Goal: Task Accomplishment & Management: Use online tool/utility

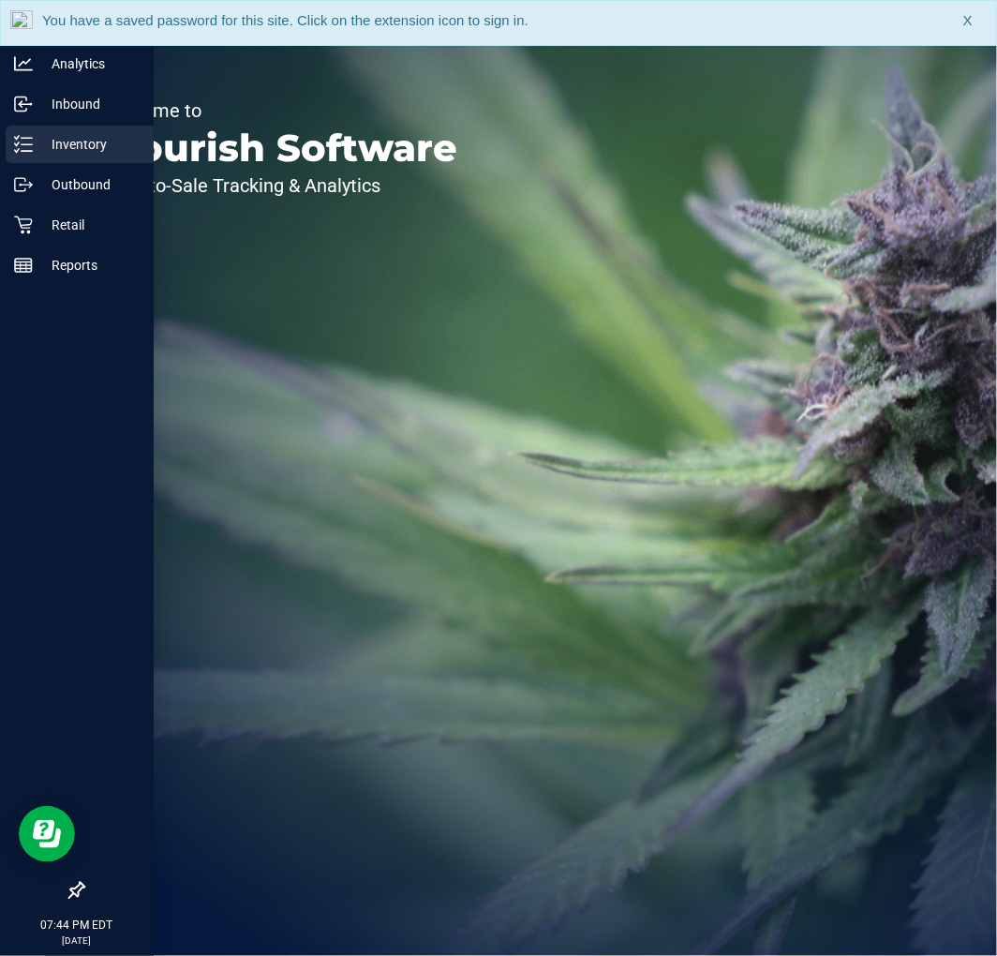
click at [86, 153] on p "Inventory" at bounding box center [89, 144] width 112 height 22
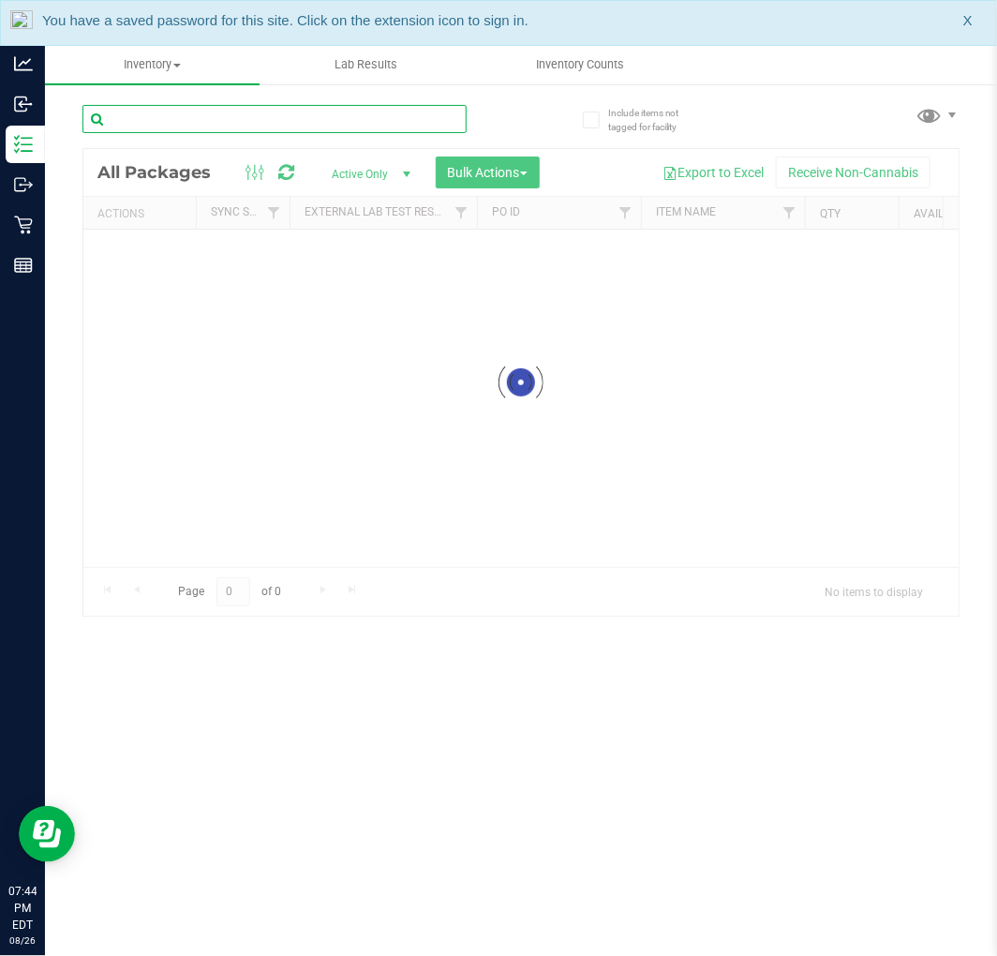
click at [315, 111] on div "Inventory All packages All inventory Waste log Create inventory Lab Results Inv…" at bounding box center [521, 500] width 952 height 911
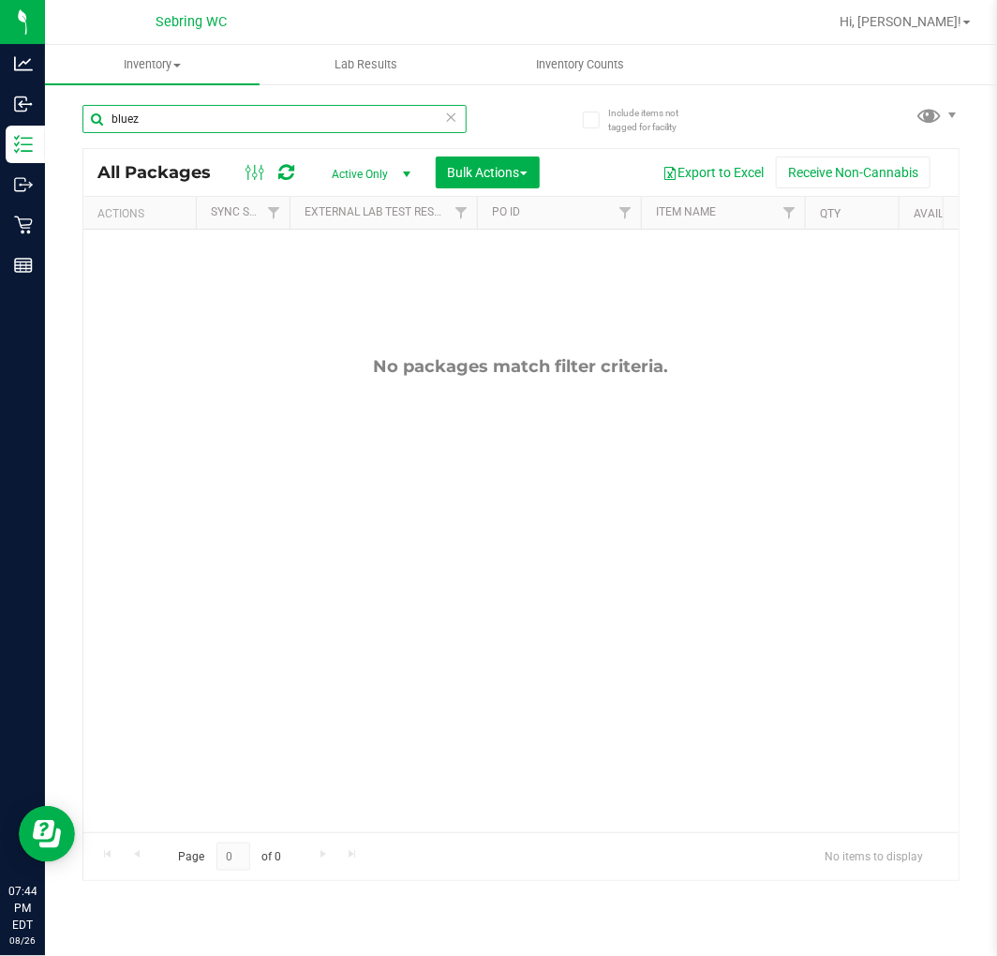
click at [207, 119] on input "bluez" at bounding box center [274, 119] width 384 height 28
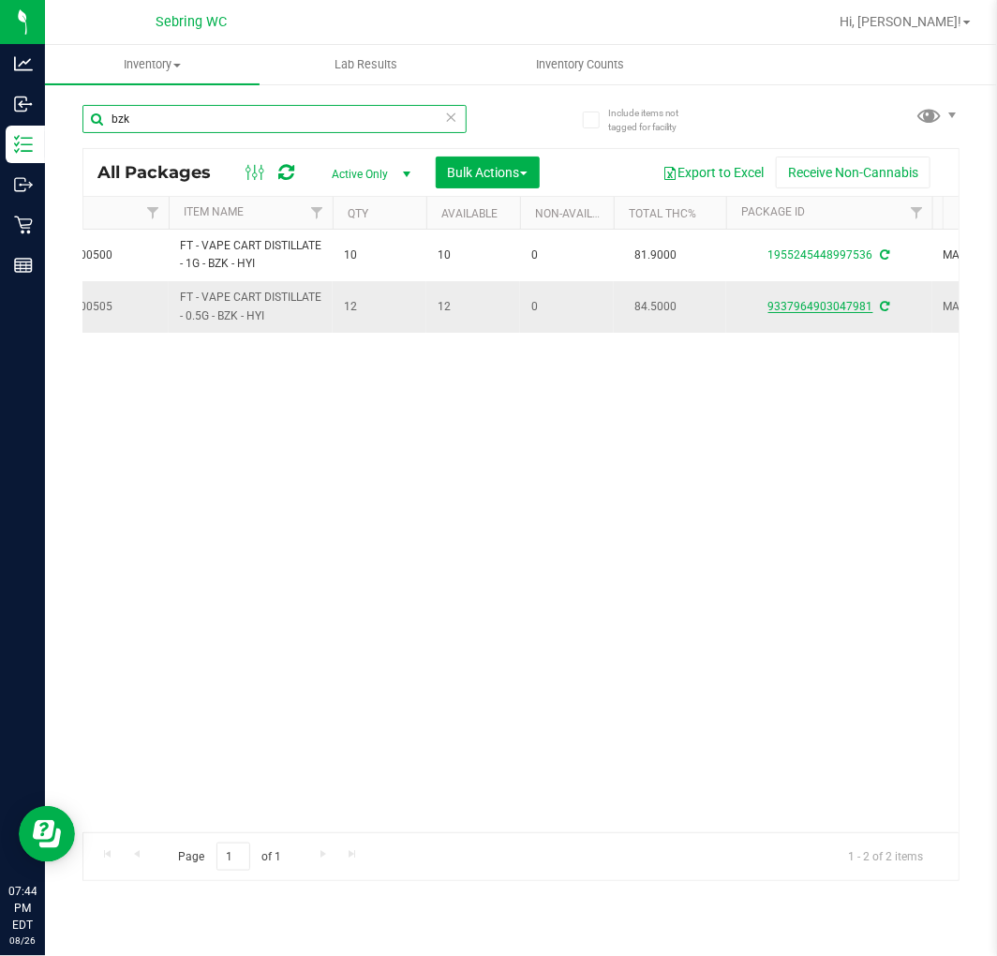
type input "bzk"
click at [795, 313] on link "9337964903047981" at bounding box center [821, 306] width 105 height 13
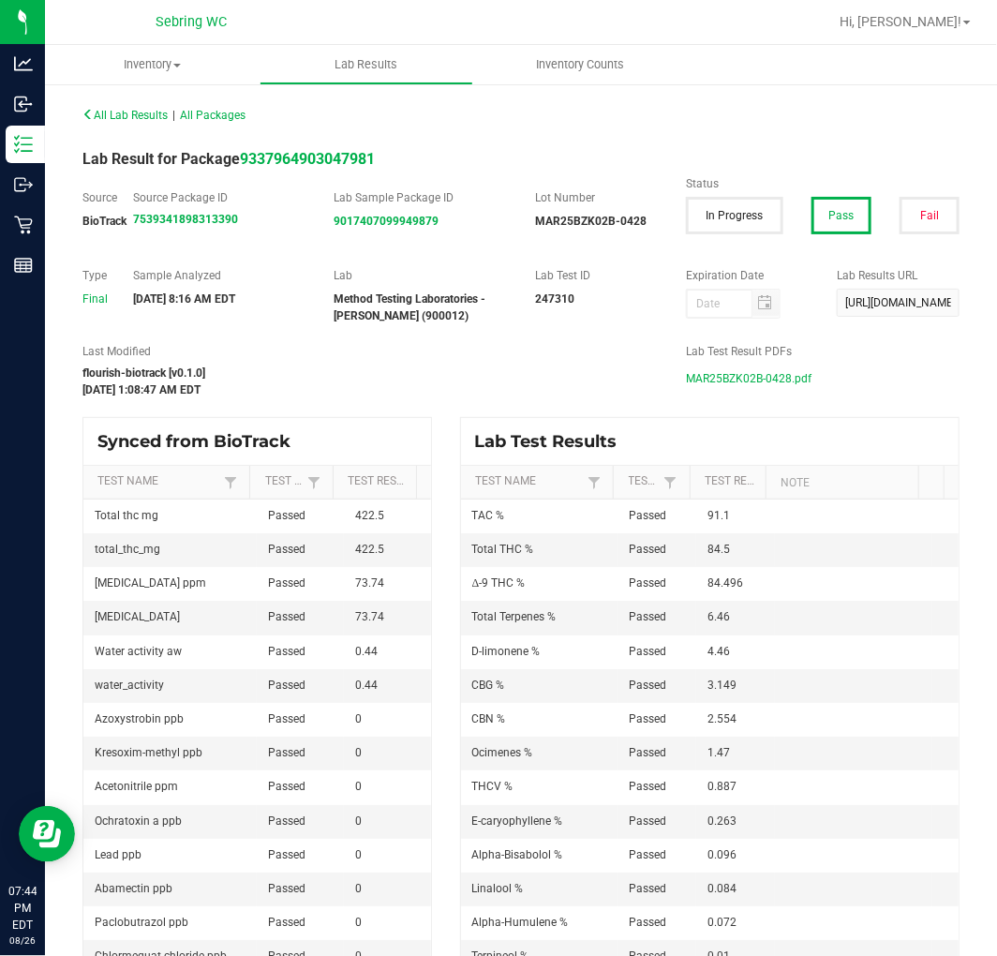
click at [771, 373] on span "MAR25BZK02B-0428.pdf" at bounding box center [749, 379] width 126 height 28
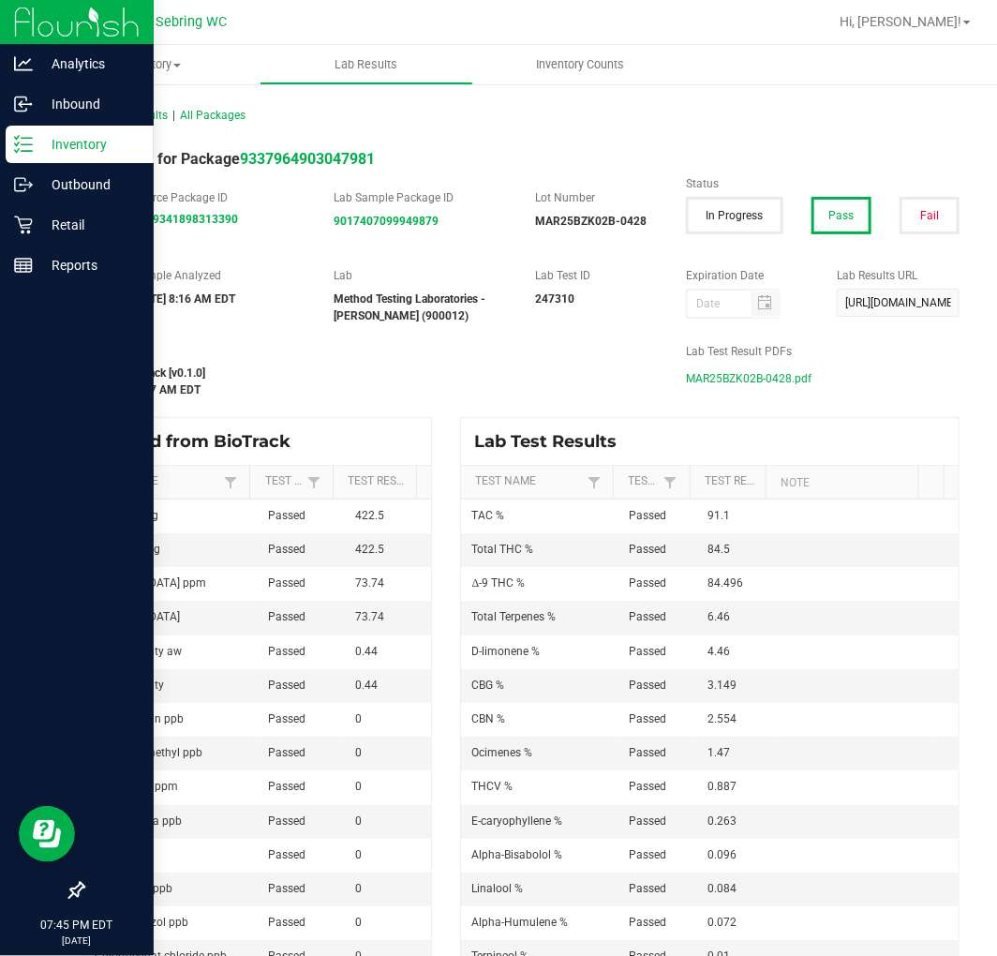
click at [54, 139] on p "Inventory" at bounding box center [89, 144] width 112 height 22
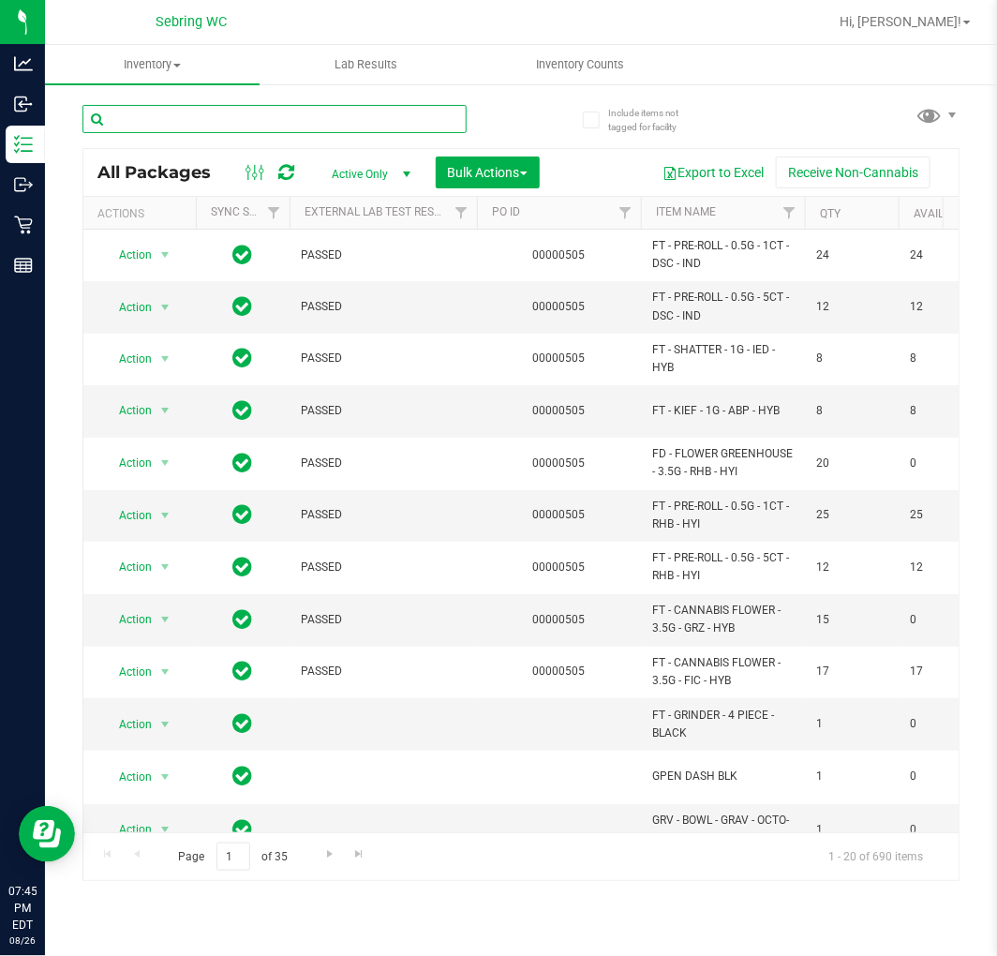
click at [238, 118] on input "text" at bounding box center [274, 119] width 384 height 28
type input "pumpkin spice"
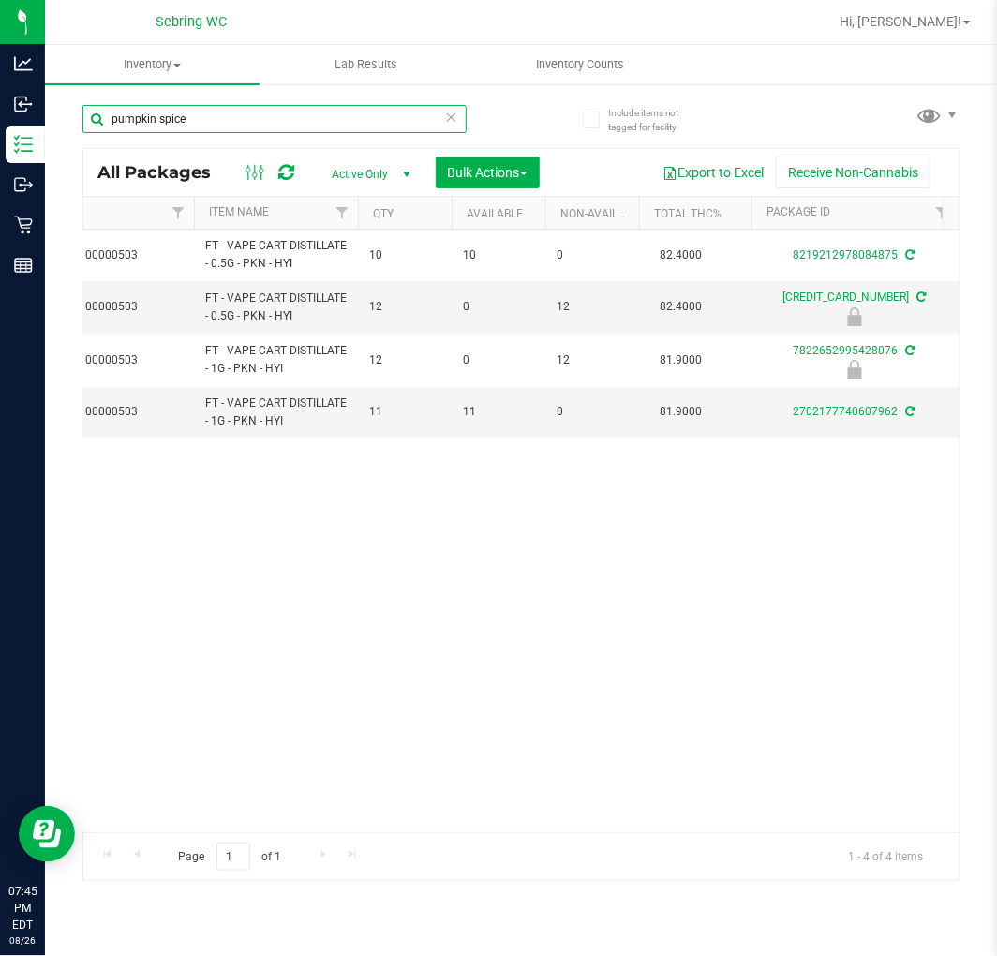
scroll to position [0, 473]
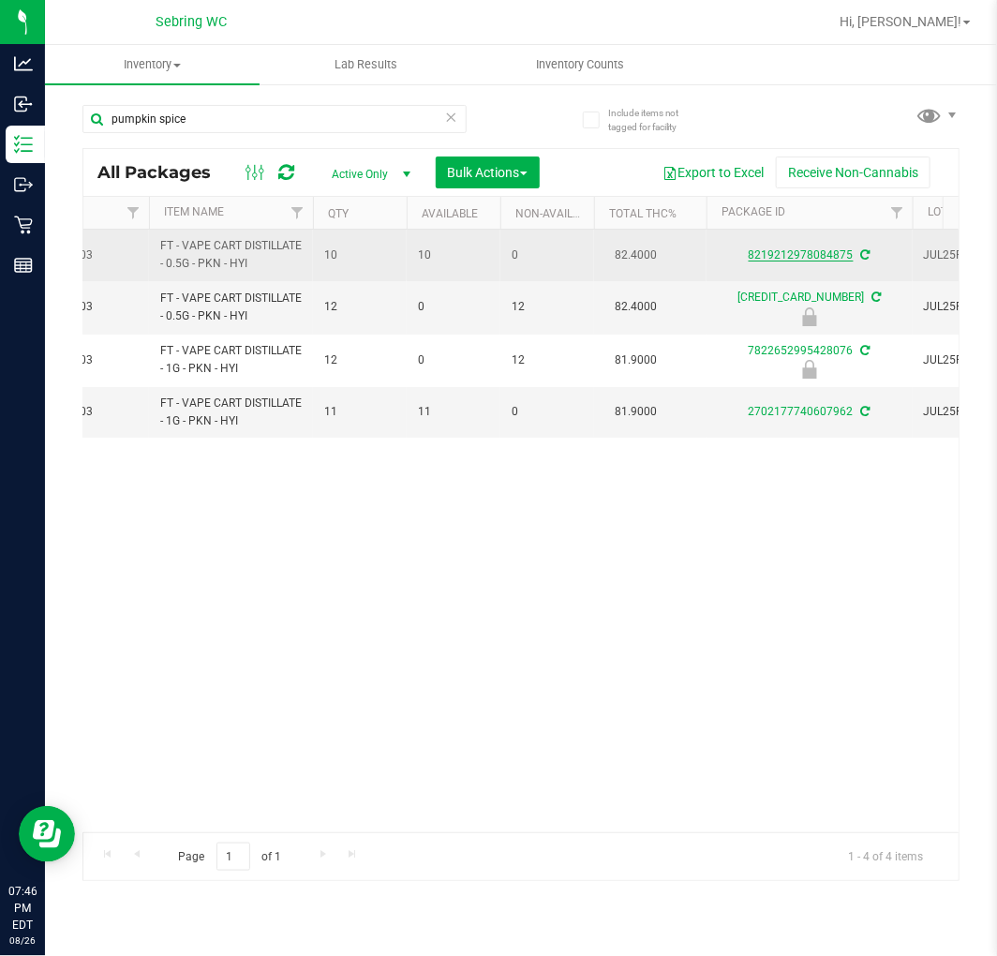
click at [803, 249] on link "8219212978084875" at bounding box center [801, 254] width 105 height 13
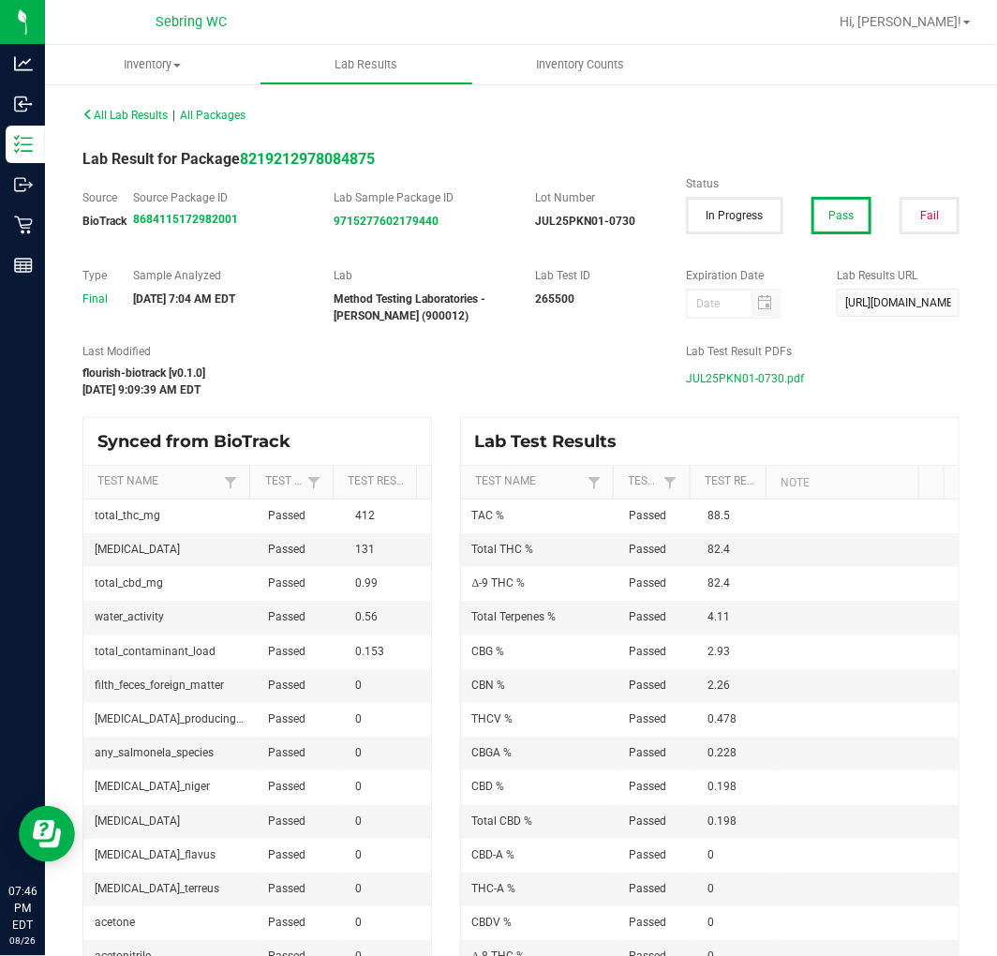
click at [739, 377] on span "JUL25PKN01-0730.pdf" at bounding box center [745, 379] width 118 height 28
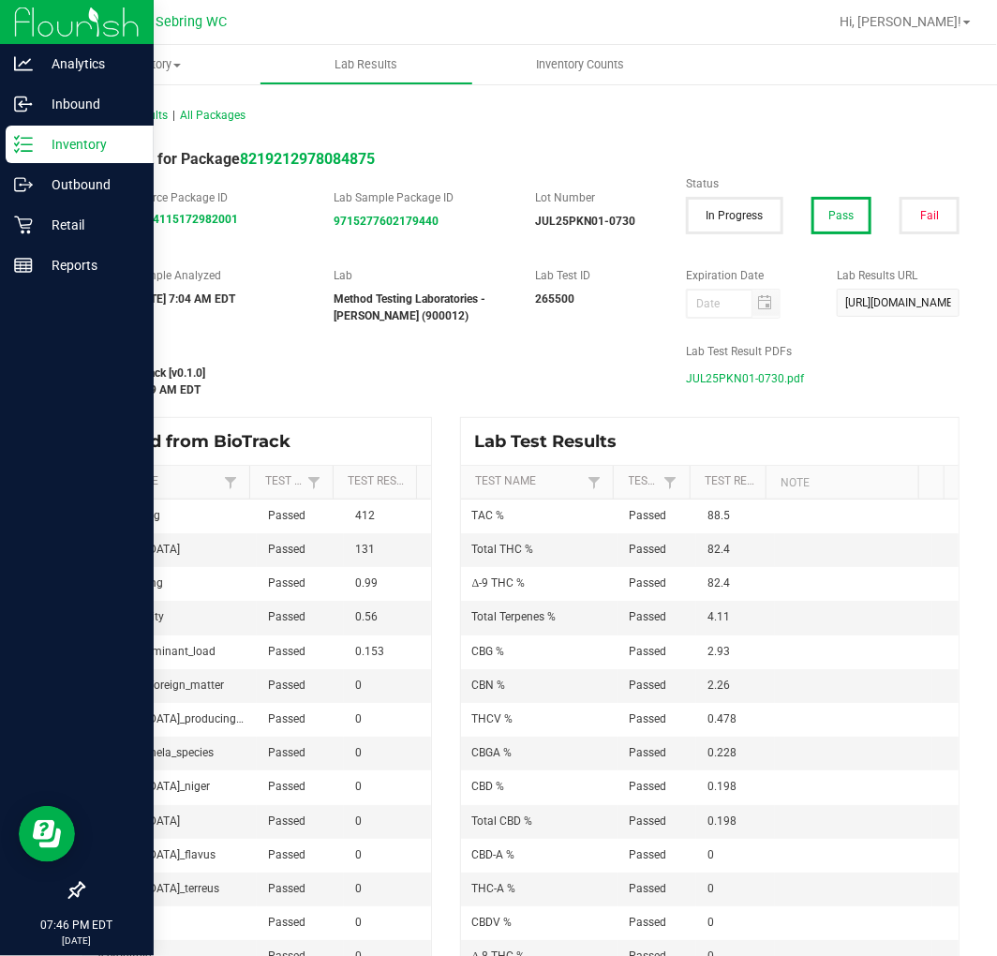
click at [62, 146] on p "Inventory" at bounding box center [89, 144] width 112 height 22
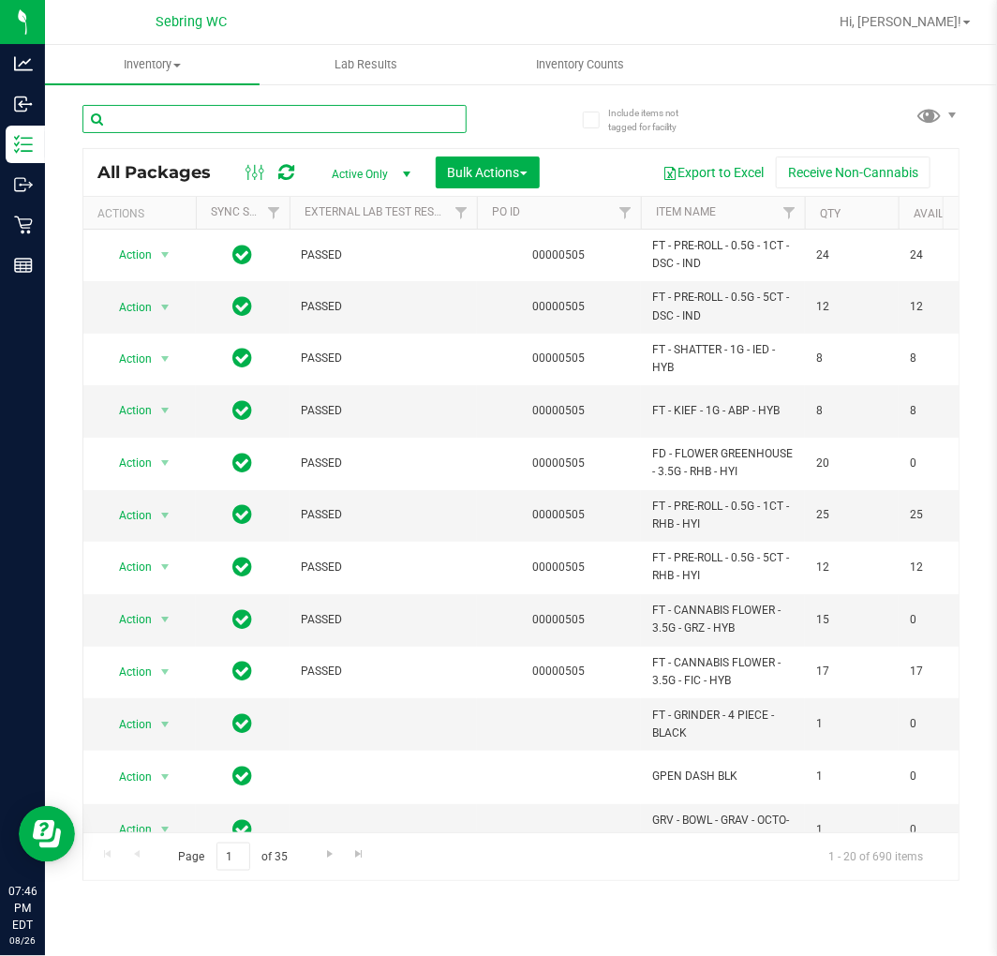
click at [203, 114] on input "text" at bounding box center [274, 119] width 384 height 28
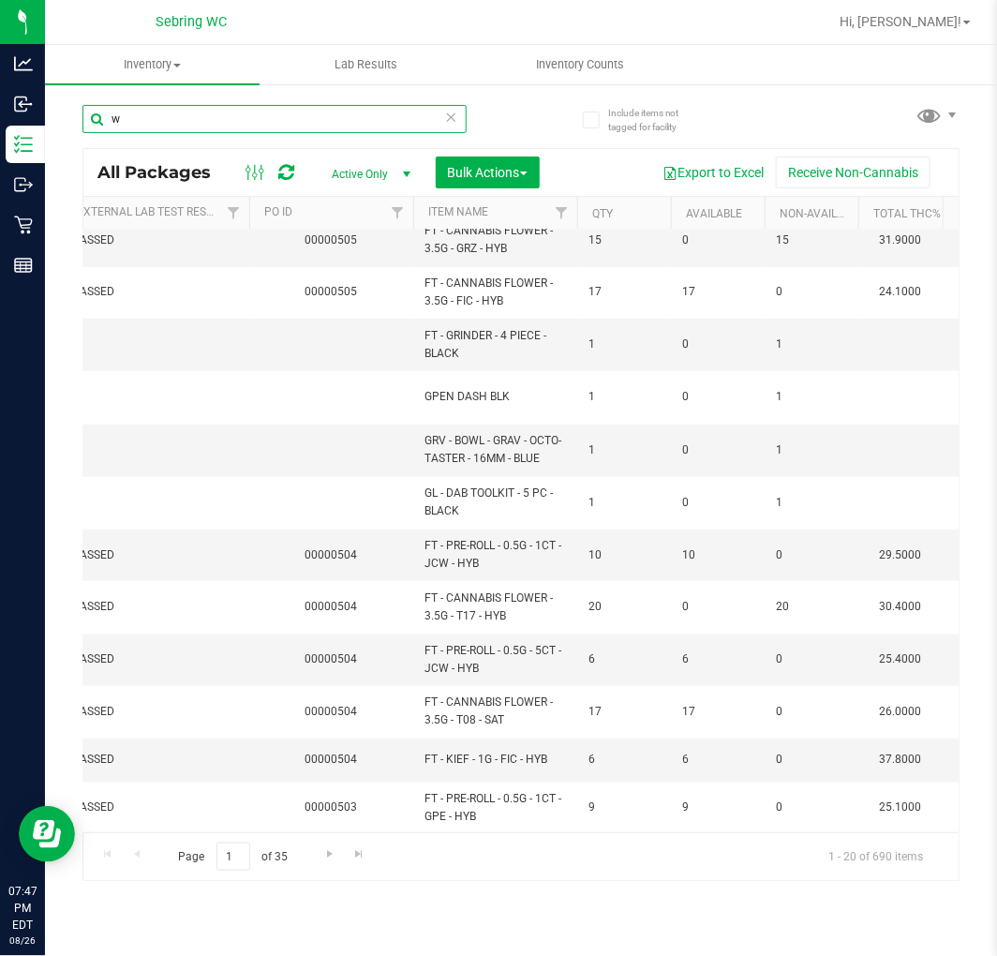
scroll to position [345, 228]
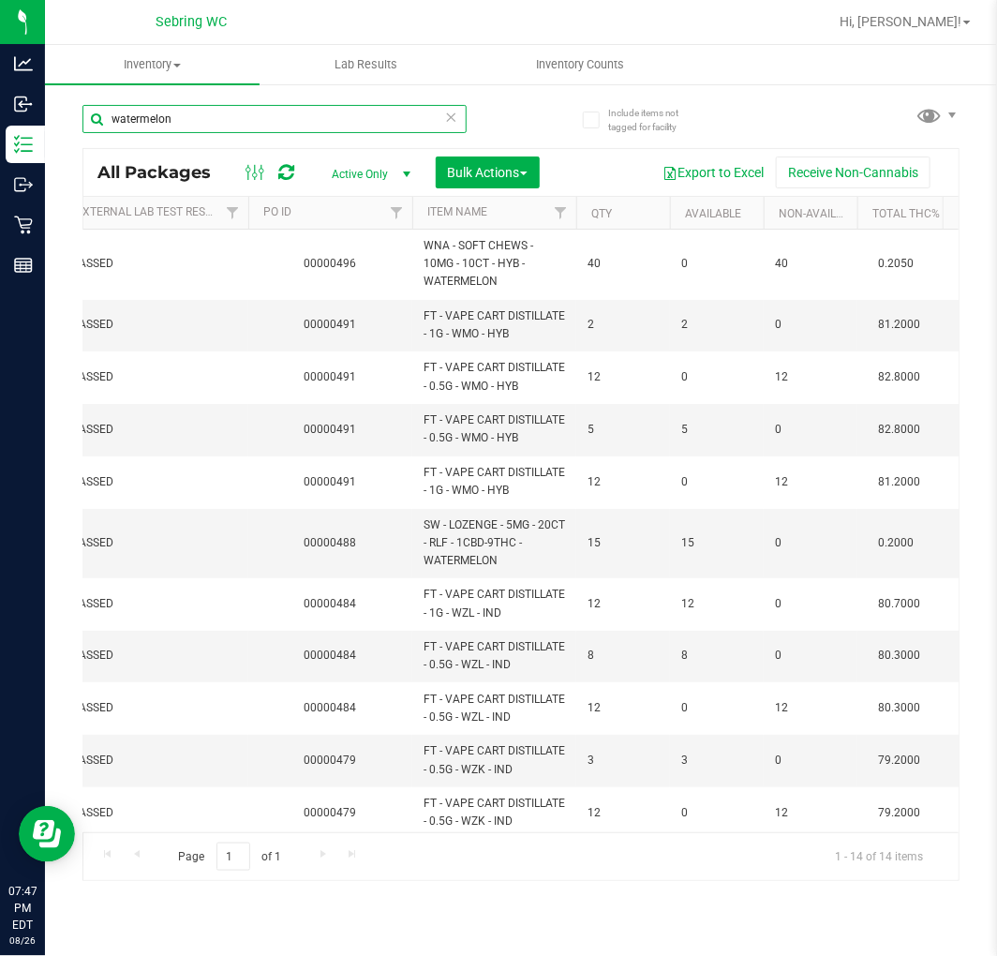
scroll to position [0, 272]
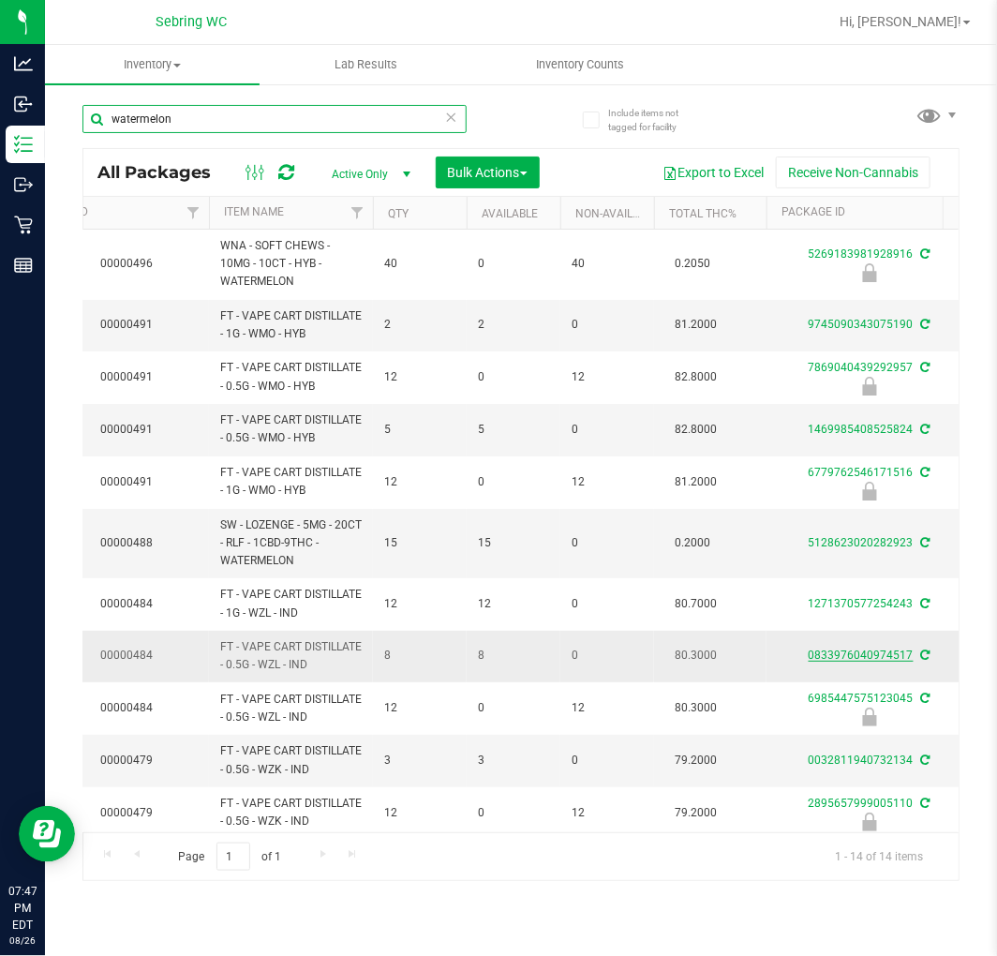
type input "watermelon"
click at [854, 654] on link "0833976040974517" at bounding box center [861, 655] width 105 height 13
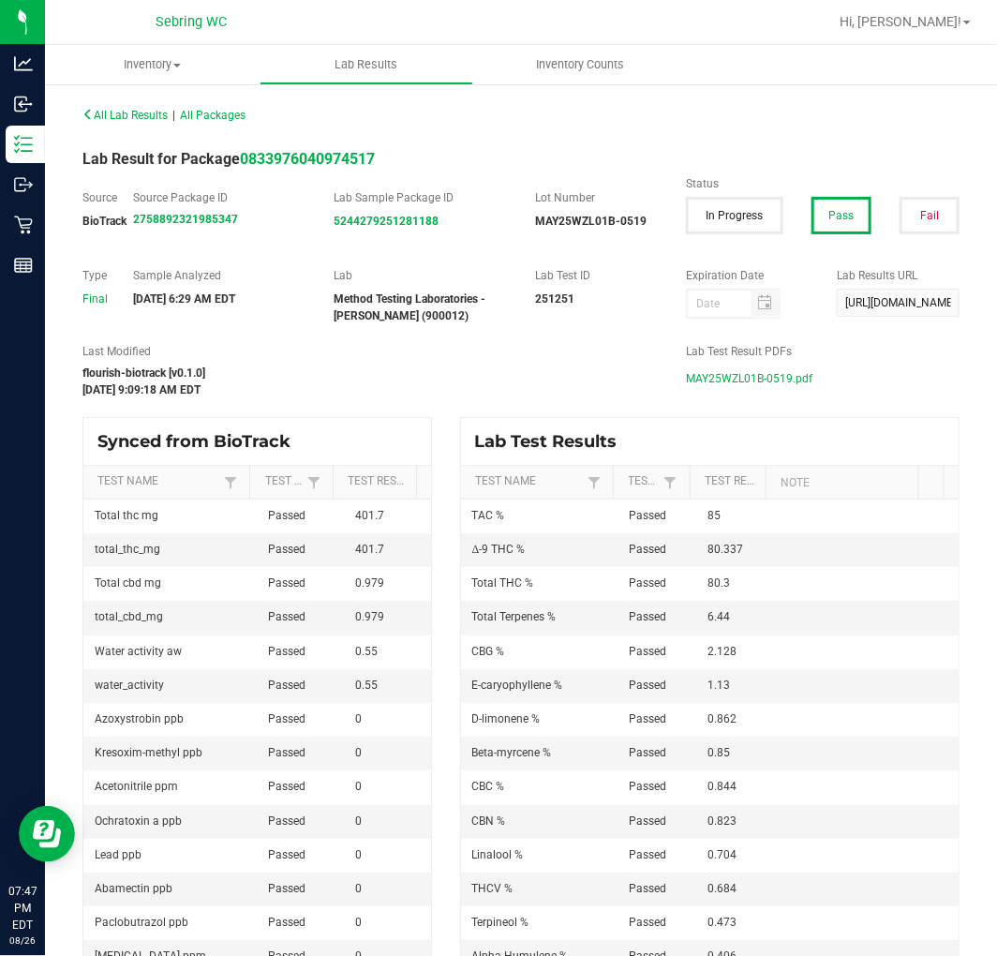
click at [756, 378] on span "MAY25WZL01B-0519.pdf" at bounding box center [749, 379] width 127 height 28
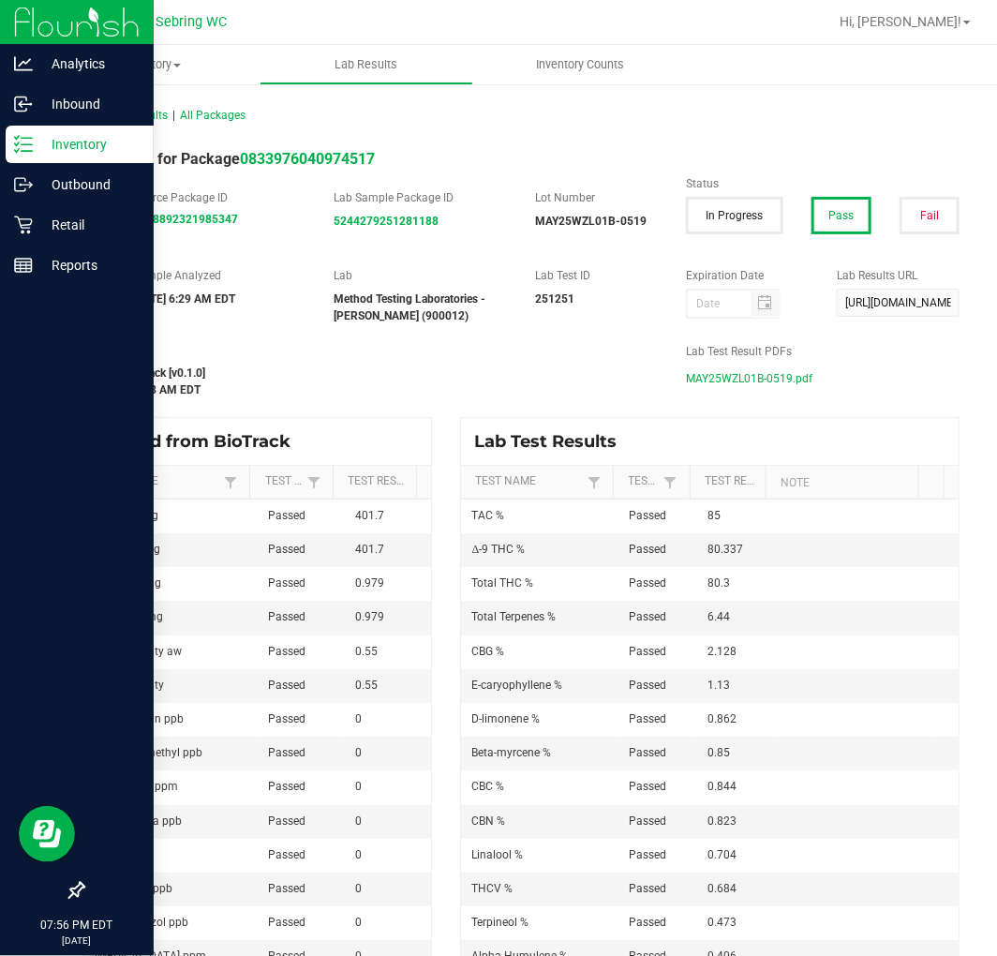
click at [33, 138] on p "Inventory" at bounding box center [89, 144] width 112 height 22
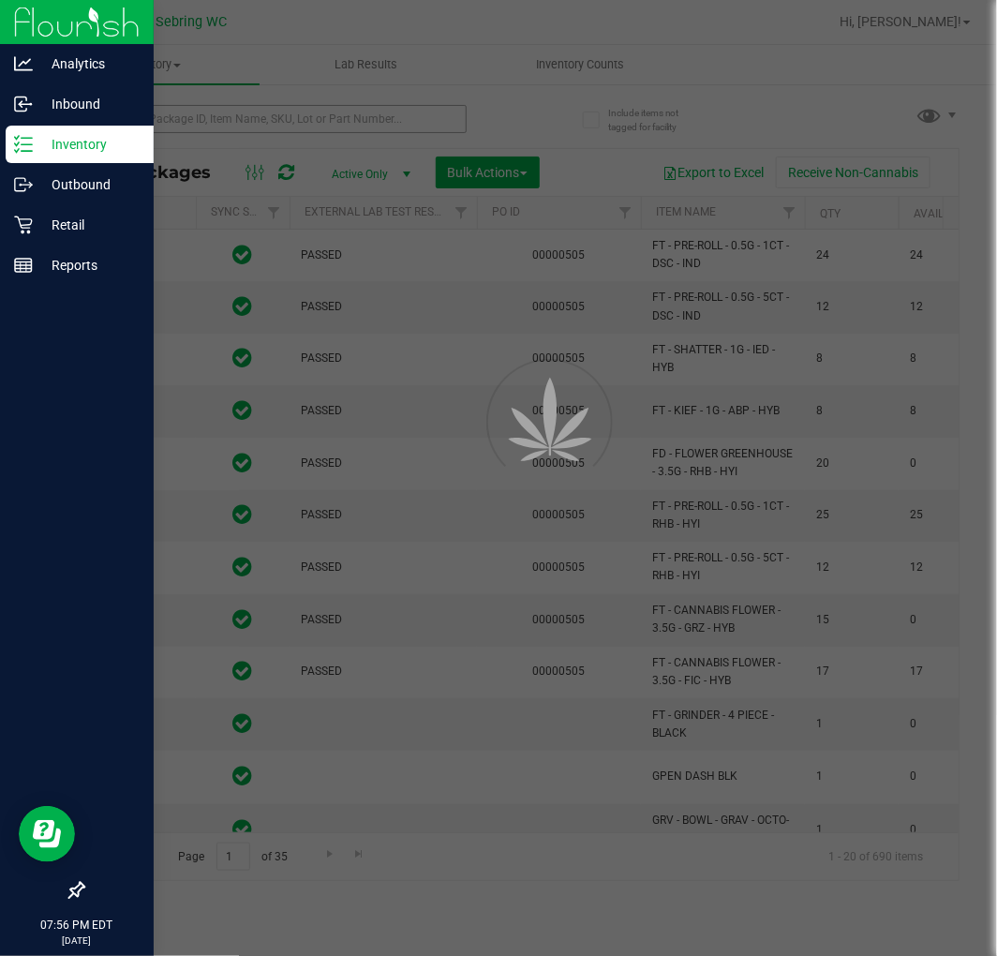
click at [263, 115] on div at bounding box center [498, 478] width 997 height 956
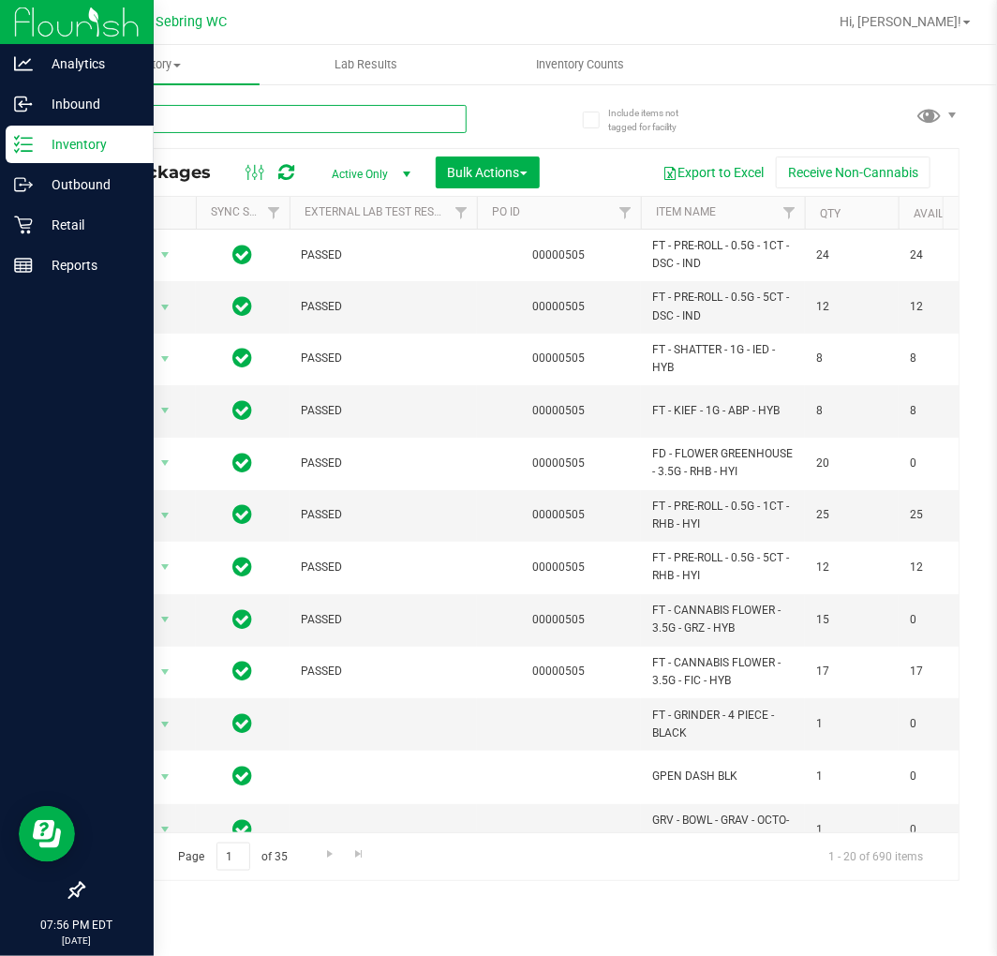
click at [263, 115] on input "text" at bounding box center [274, 119] width 384 height 28
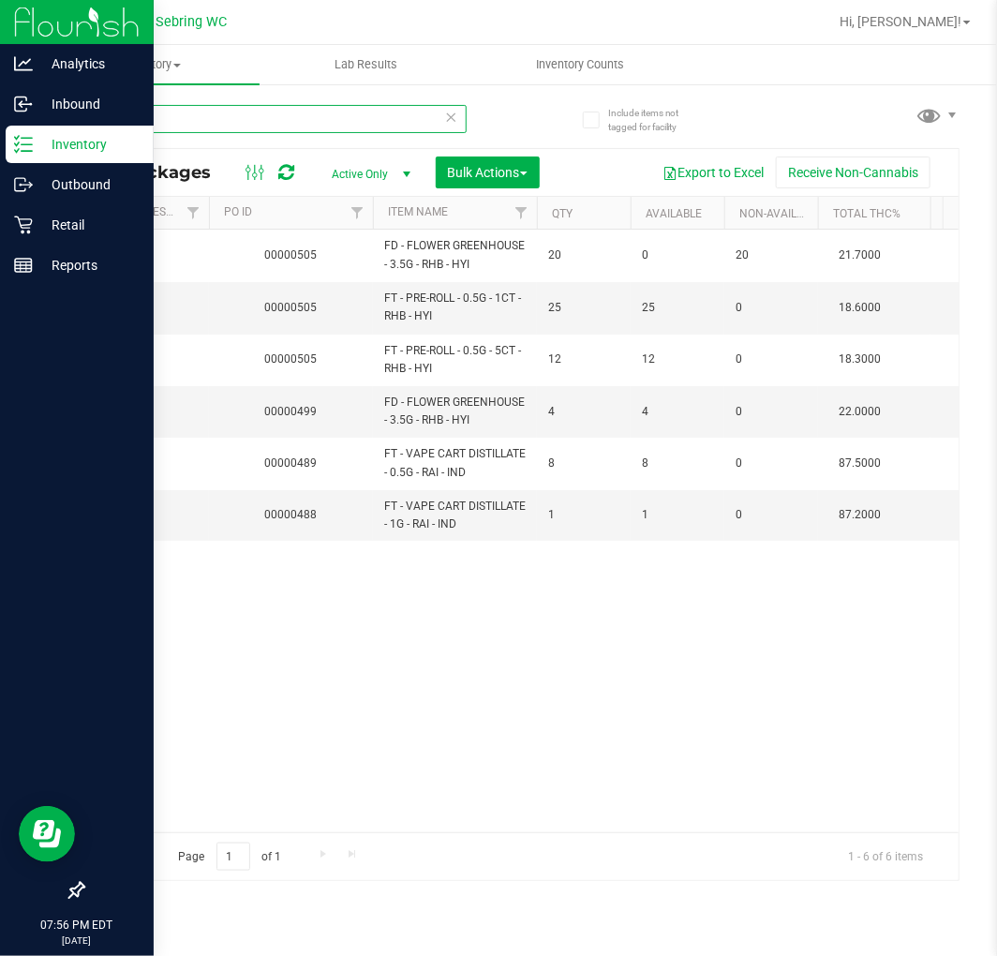
scroll to position [0, 356]
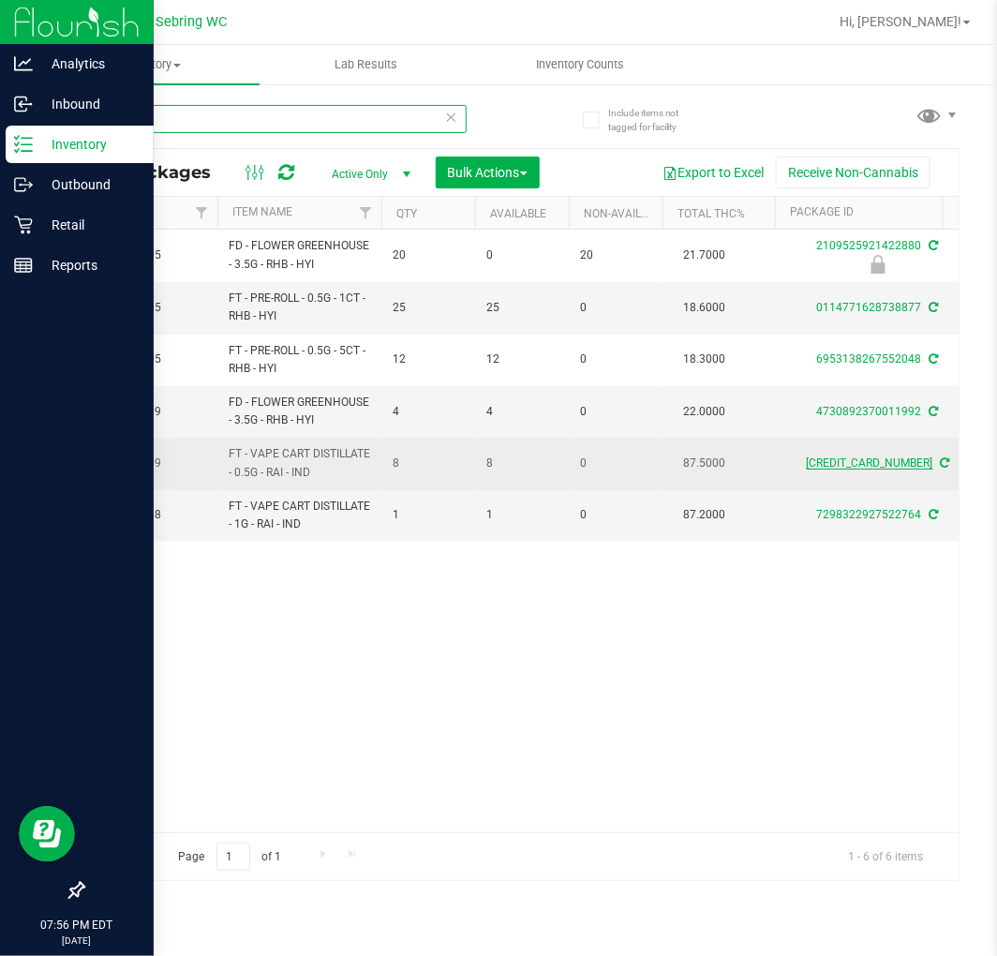
type input "rain"
click at [854, 456] on link "2377435924635278" at bounding box center [870, 462] width 127 height 13
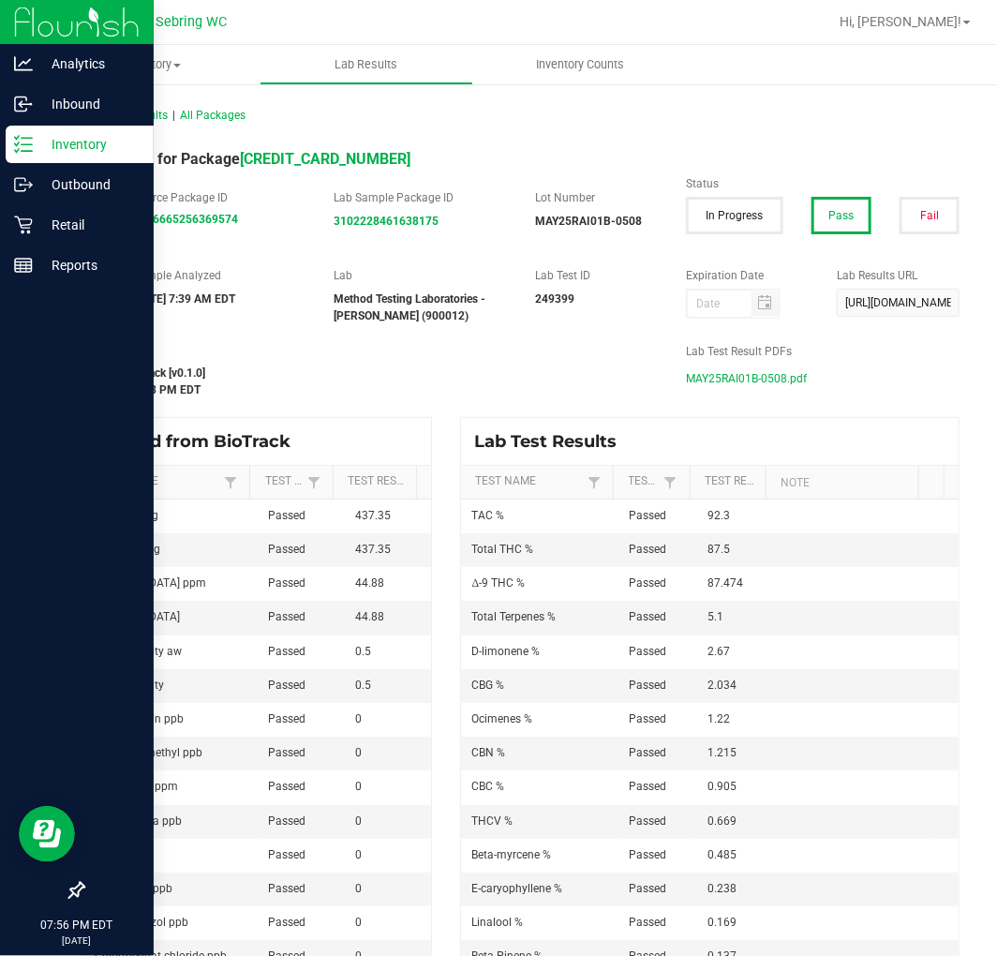
click at [753, 385] on span "MAY25RAI01B-0508.pdf" at bounding box center [746, 379] width 121 height 28
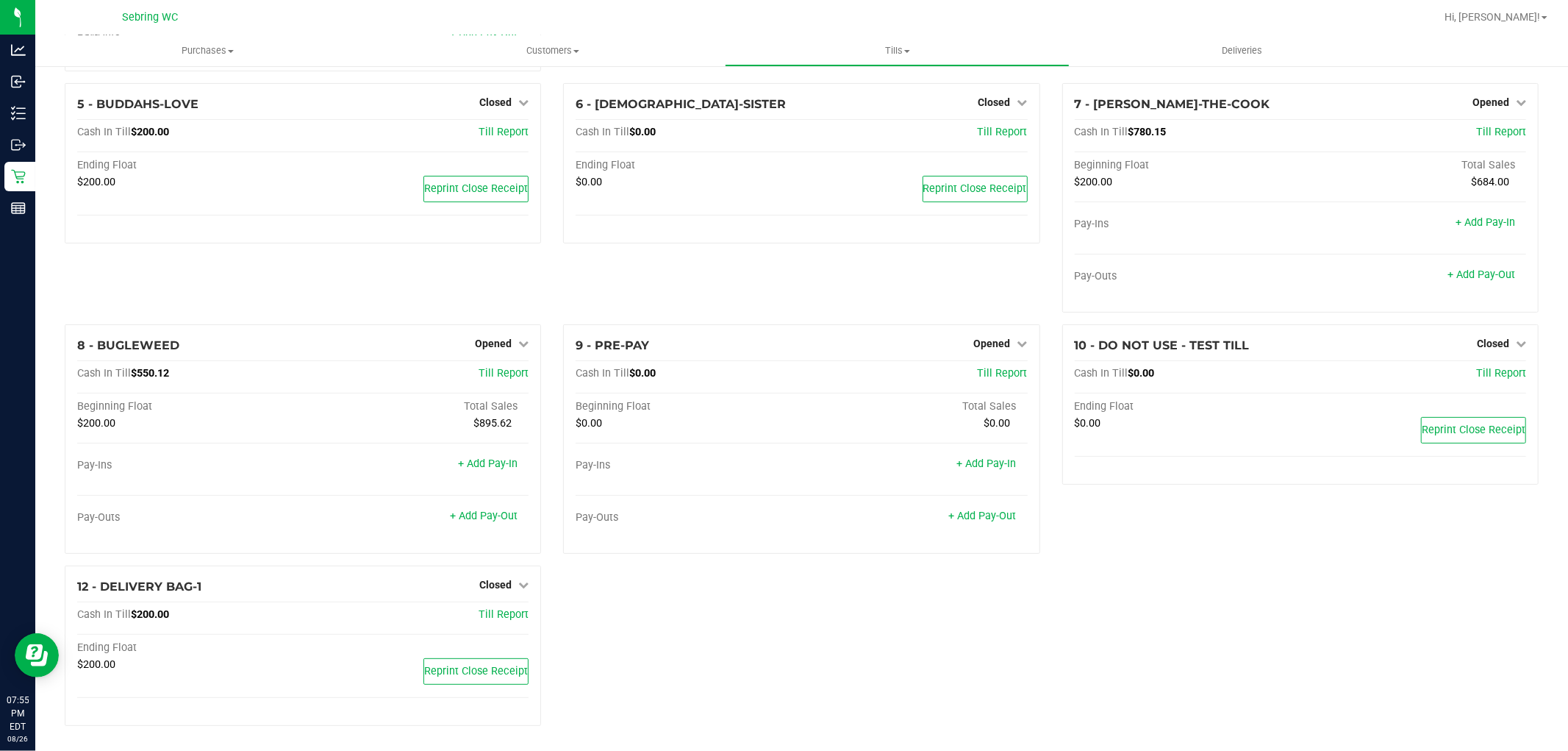
scroll to position [82, 0]
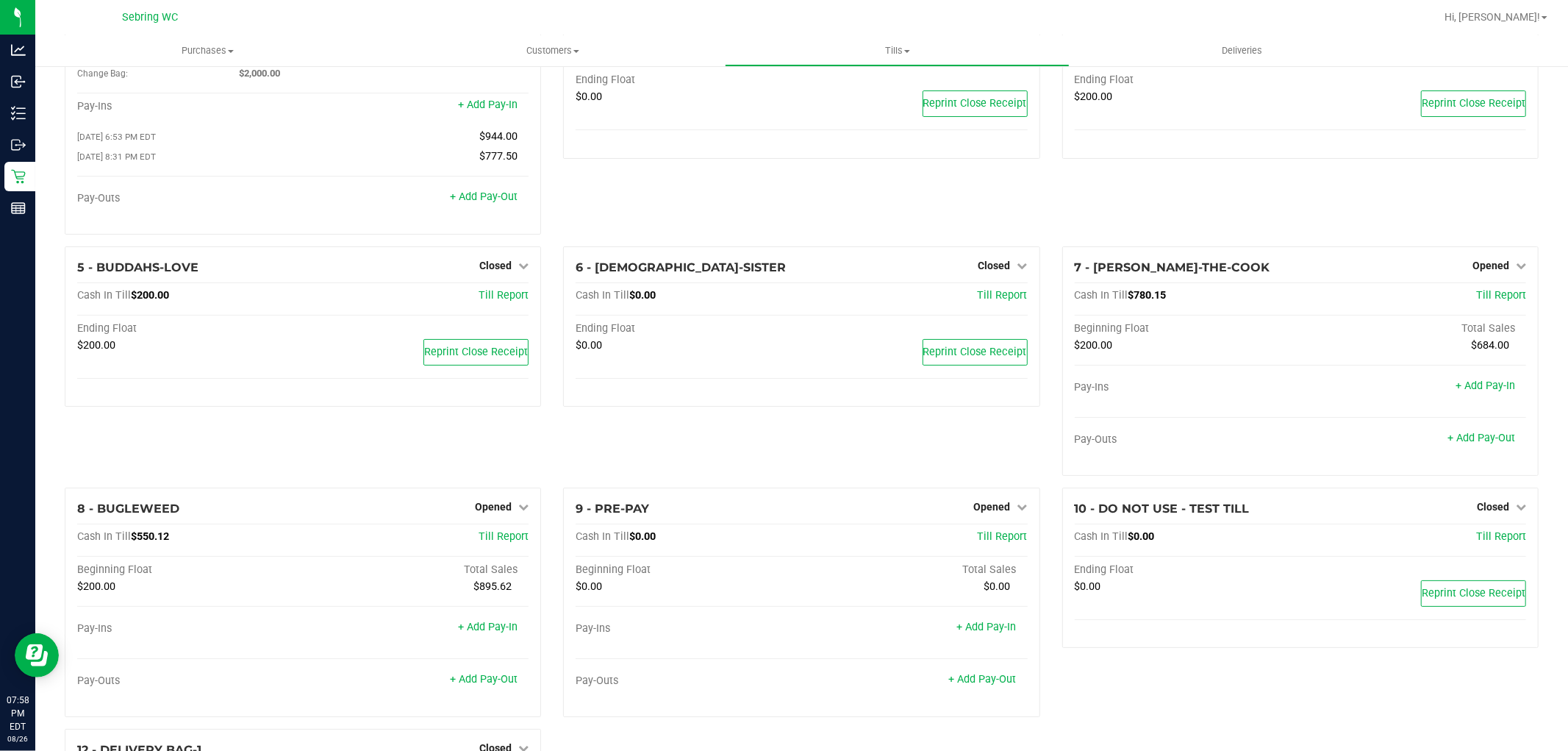
click at [377, 456] on div "5 - BUDDAHS-LOVE Closed Open Till Cash In Till $200.00 Till Report Ending Float…" at bounding box center [302, 366] width 498 height 241
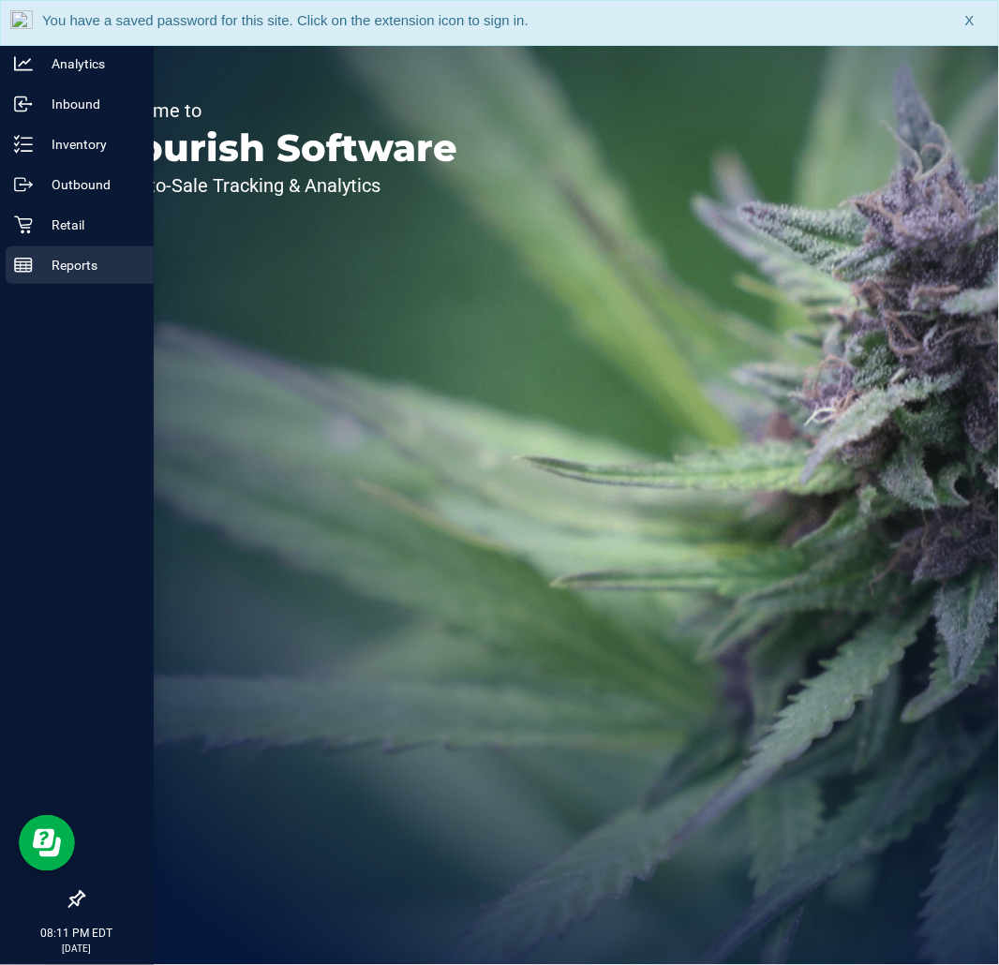
click at [37, 254] on p "Reports" at bounding box center [89, 265] width 112 height 22
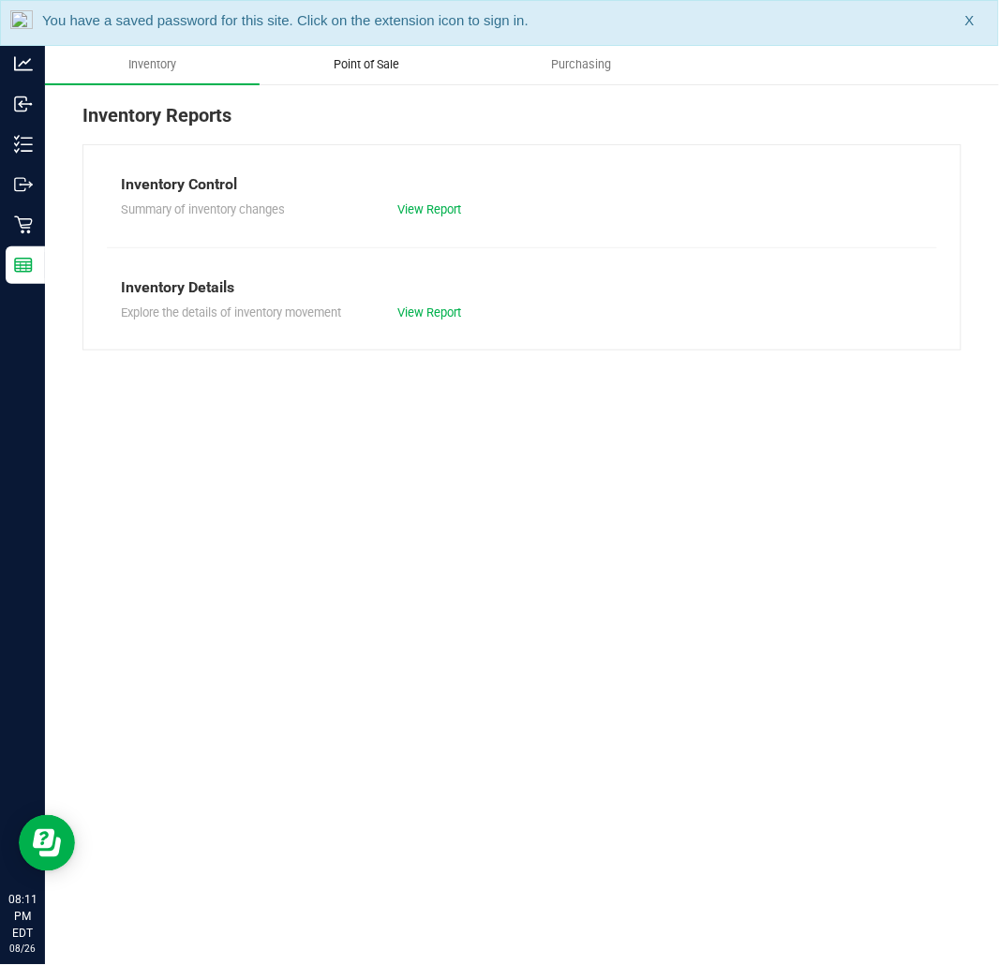
click at [350, 69] on span "Point of Sale" at bounding box center [367, 64] width 116 height 17
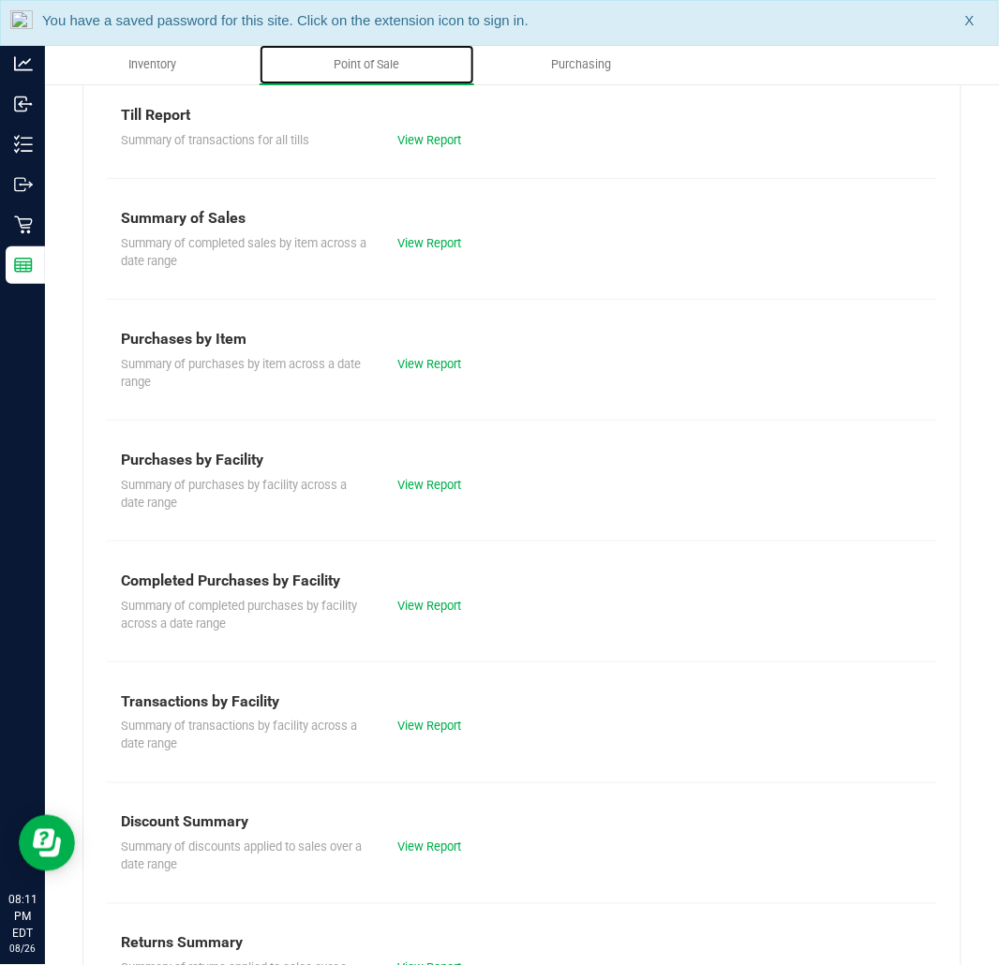
scroll to position [147, 0]
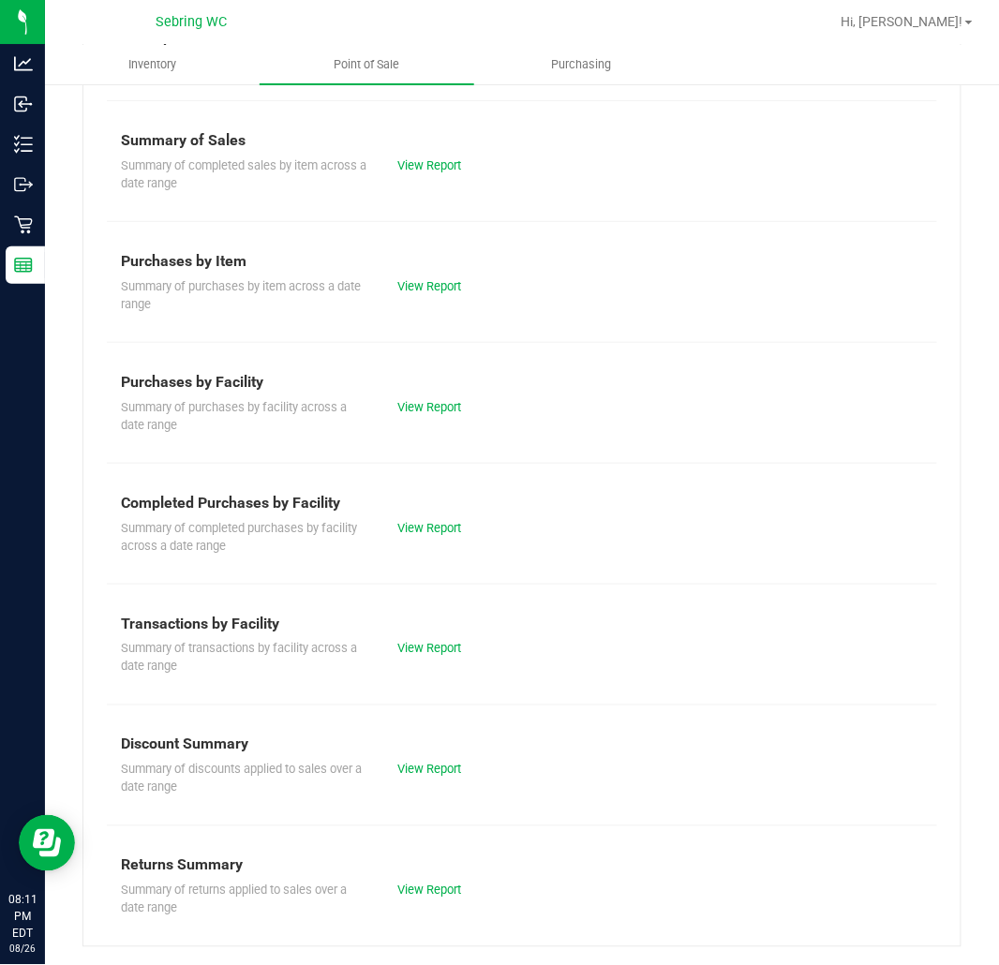
click at [405, 536] on div "View Report" at bounding box center [452, 528] width 139 height 19
click at [411, 521] on link "View Report" at bounding box center [429, 528] width 64 height 14
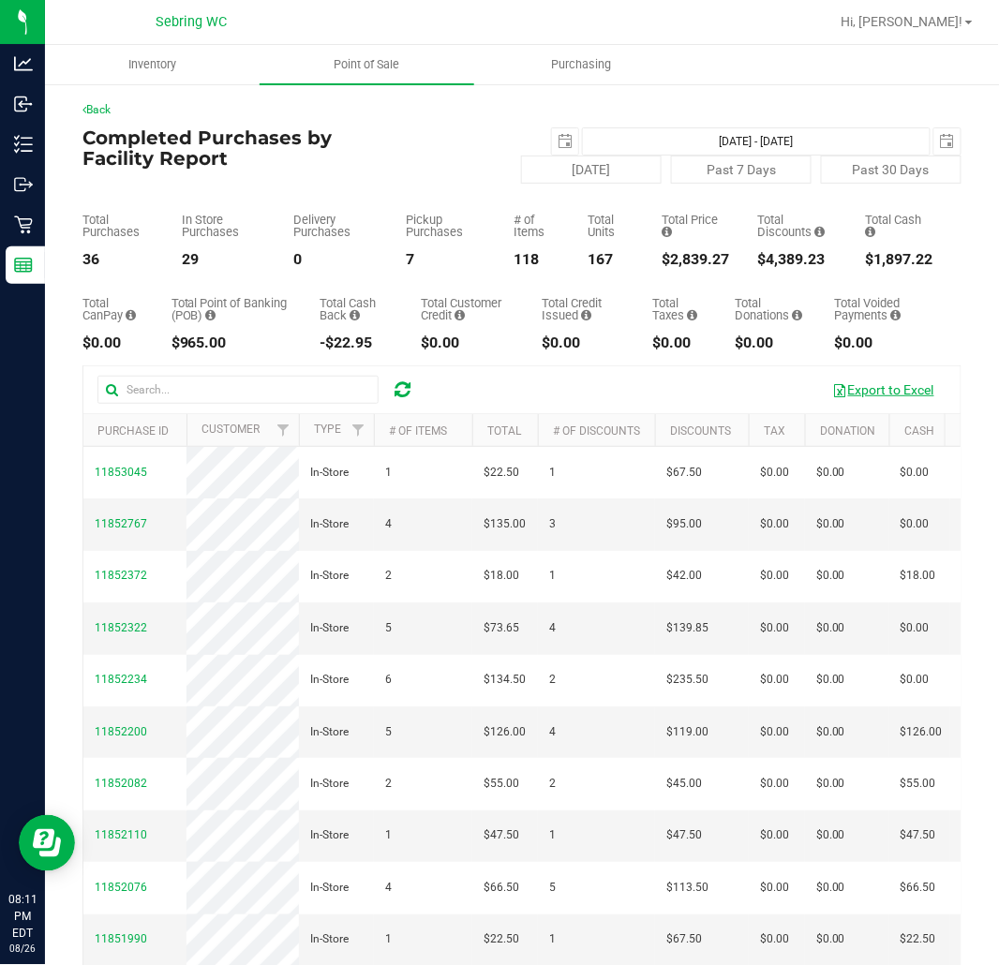
click at [857, 380] on button "Export to Excel" at bounding box center [884, 390] width 126 height 32
click at [568, 170] on button "Today" at bounding box center [591, 170] width 141 height 28
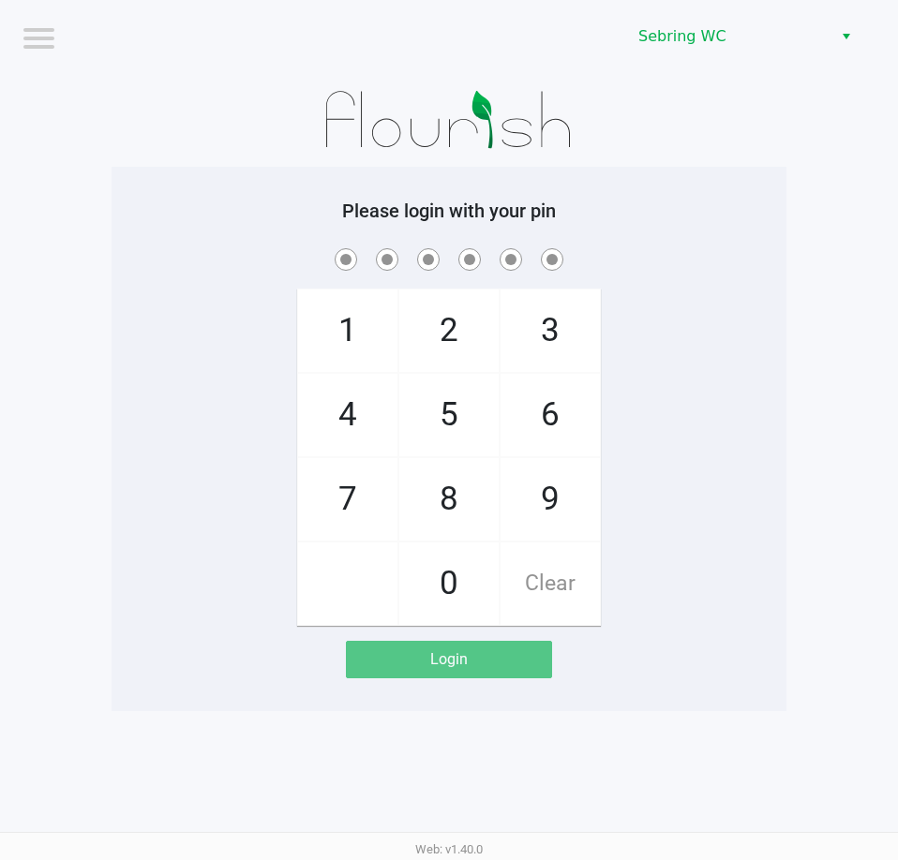
click at [731, 293] on div "1 4 7 2 5 8 0 3 6 9 Clear" at bounding box center [449, 435] width 675 height 381
checkbox input "true"
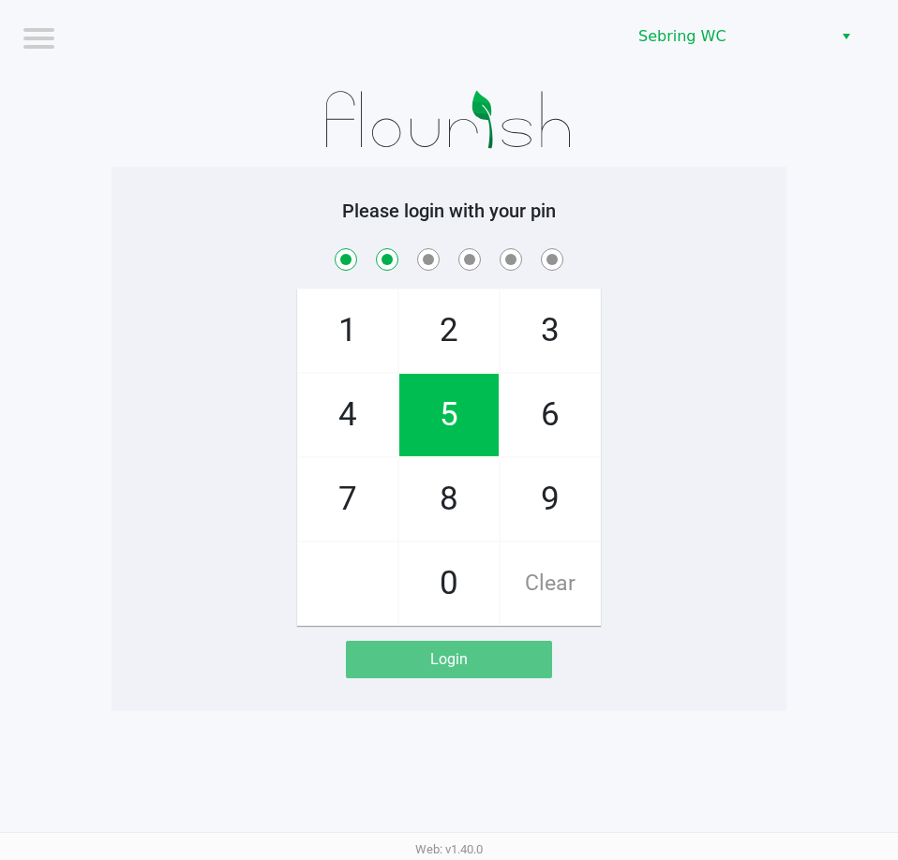
checkbox input "true"
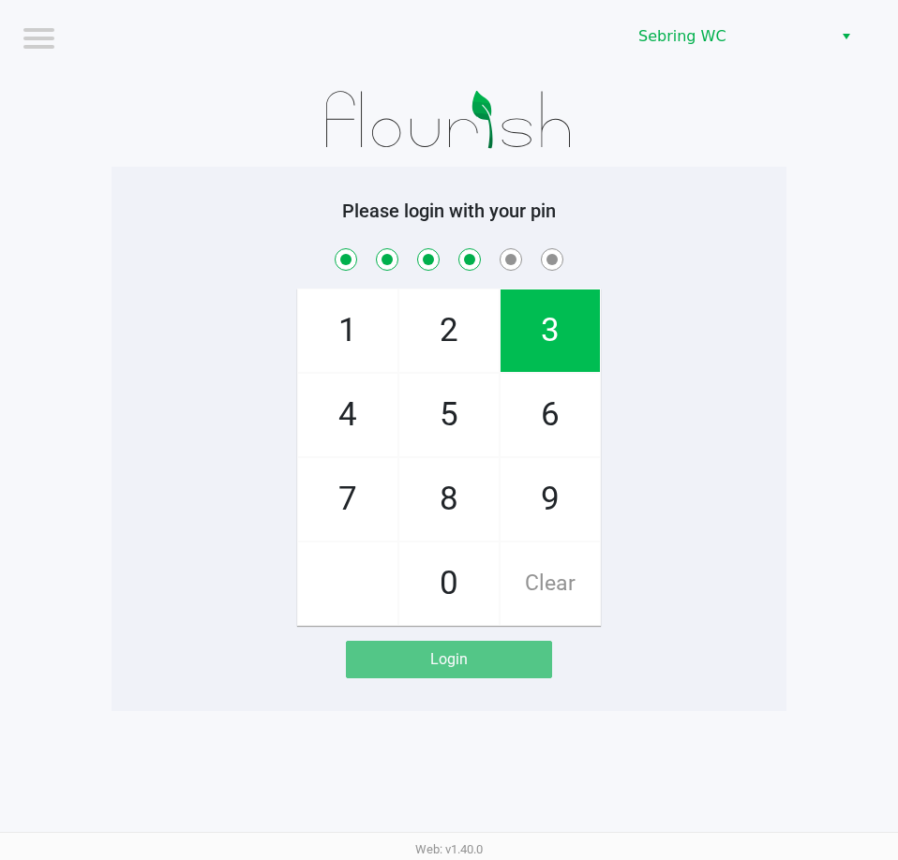
checkbox input "true"
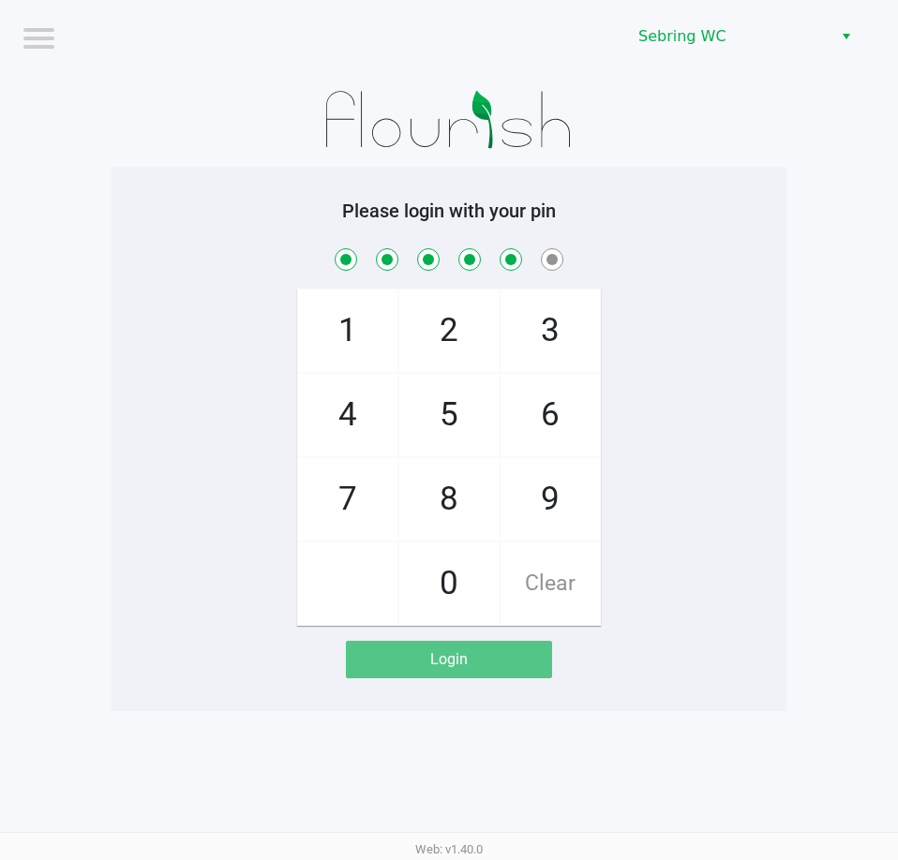
checkbox input "true"
